Goal: Transaction & Acquisition: Subscribe to service/newsletter

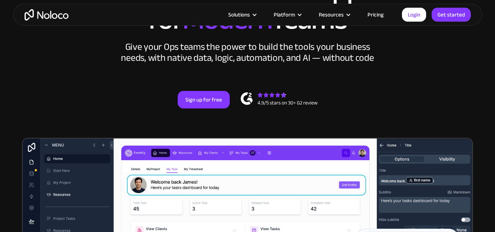
scroll to position [73, 0]
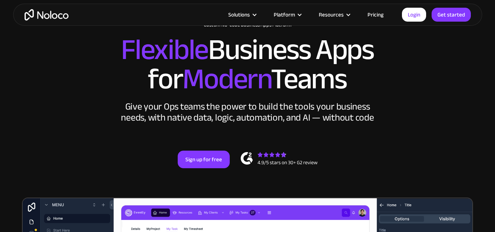
click at [384, 18] on link "Pricing" at bounding box center [376, 15] width 34 height 10
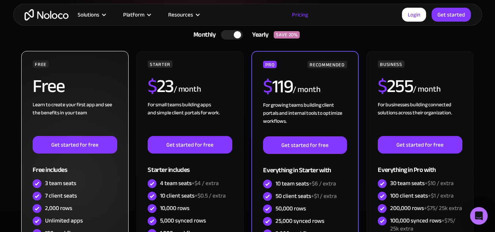
scroll to position [197, 0]
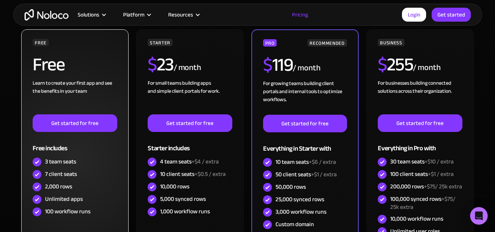
click at [82, 168] on div "3 team seats" at bounding box center [75, 162] width 84 height 12
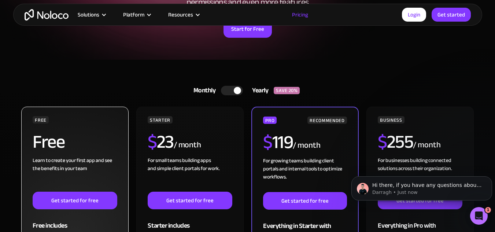
scroll to position [47, 0]
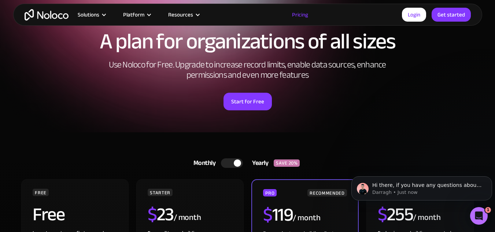
click at [242, 160] on link "Monthly Yearly SAVE 20%" at bounding box center [247, 163] width 127 height 18
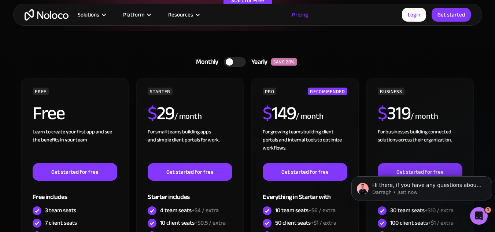
scroll to position [0, 0]
